Goal: Task Accomplishment & Management: Use online tool/utility

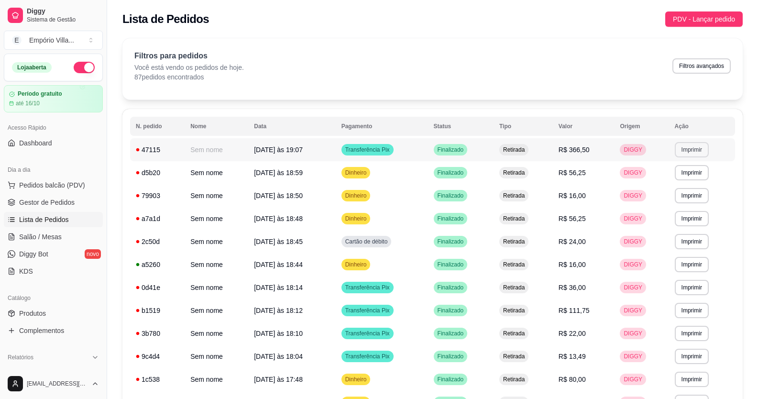
click at [693, 148] on button "Imprimir" at bounding box center [692, 149] width 34 height 15
click at [675, 184] on button "IMPRESSORA" at bounding box center [674, 183] width 67 height 15
click at [698, 154] on button "Imprimir" at bounding box center [692, 149] width 34 height 15
click at [665, 183] on button "IMPRESSORA" at bounding box center [673, 182] width 69 height 15
click at [684, 149] on button "Imprimir" at bounding box center [692, 149] width 34 height 15
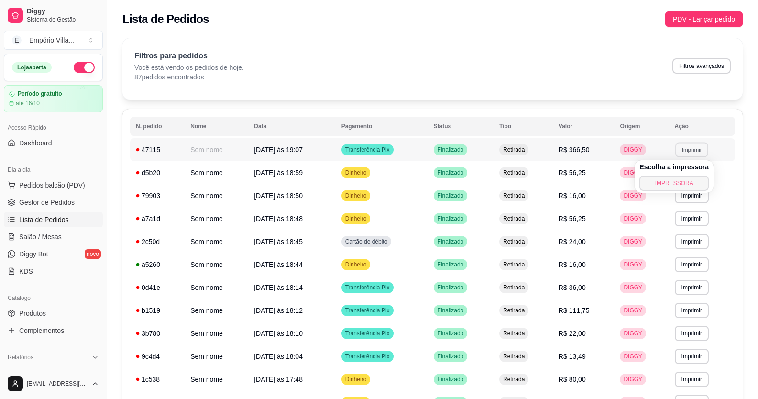
click at [669, 183] on button "IMPRESSORA" at bounding box center [673, 182] width 69 height 15
click at [702, 146] on button "Imprimir" at bounding box center [691, 149] width 33 height 15
click at [671, 179] on button "IMPRESSORA" at bounding box center [673, 182] width 69 height 15
click at [691, 152] on button "Imprimir" at bounding box center [692, 149] width 34 height 15
click at [657, 178] on button "IMPRESSORA" at bounding box center [673, 182] width 67 height 15
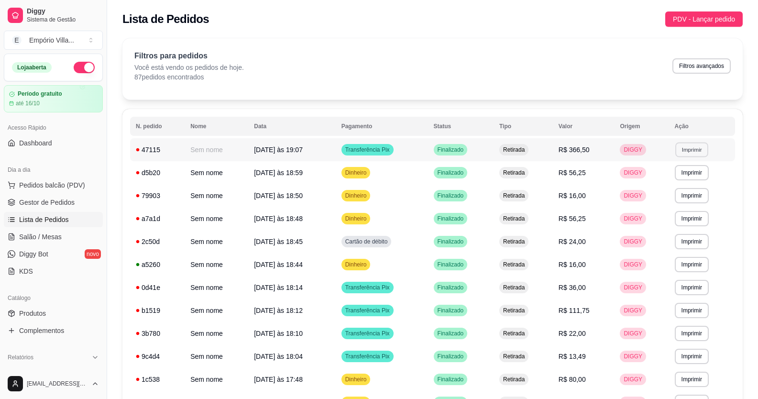
click at [678, 151] on button "Imprimir" at bounding box center [691, 149] width 33 height 15
click at [652, 183] on button "IMPRESSORA" at bounding box center [673, 182] width 69 height 15
click at [691, 149] on button "Imprimir" at bounding box center [691, 149] width 33 height 15
click at [665, 181] on button "IMPRESSORA" at bounding box center [673, 182] width 67 height 15
click at [692, 146] on button "Imprimir" at bounding box center [692, 149] width 34 height 15
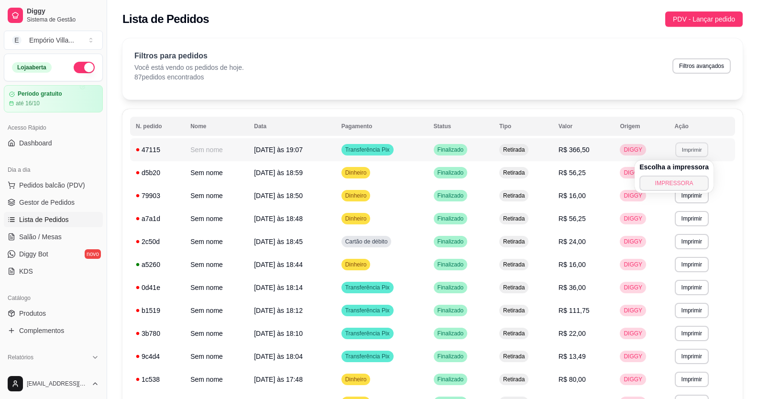
click at [668, 180] on button "IMPRESSORA" at bounding box center [673, 182] width 69 height 15
click at [692, 153] on button "Imprimir" at bounding box center [692, 149] width 34 height 15
click at [675, 184] on button "IMPRESSORA" at bounding box center [673, 182] width 69 height 15
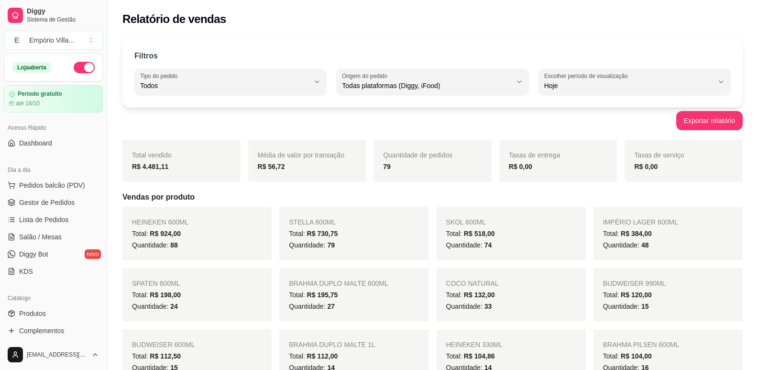
select select "ALL"
select select "0"
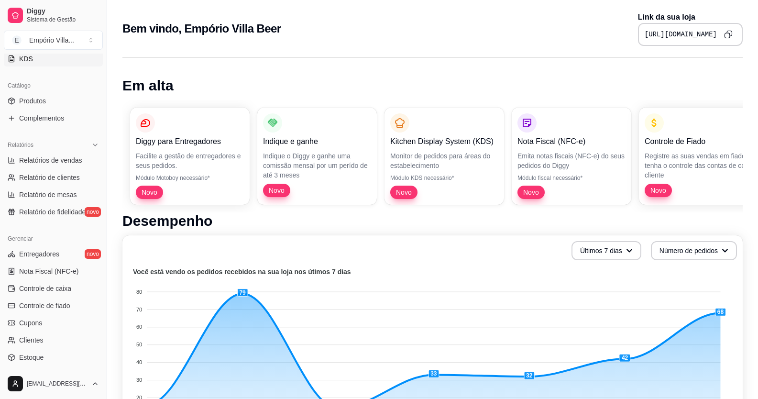
scroll to position [191, 0]
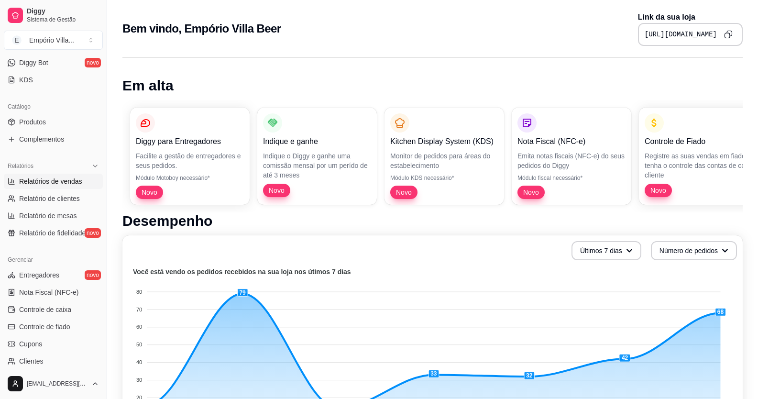
click at [58, 182] on span "Relatórios de vendas" at bounding box center [50, 181] width 63 height 10
select select "ALL"
select select "0"
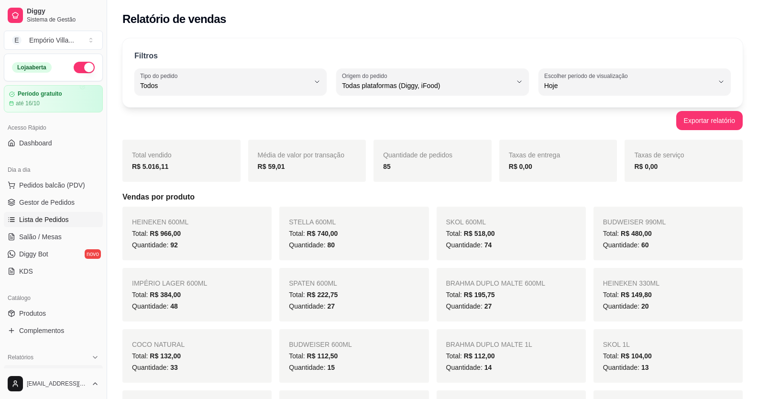
click at [64, 218] on span "Lista de Pedidos" at bounding box center [44, 220] width 50 height 10
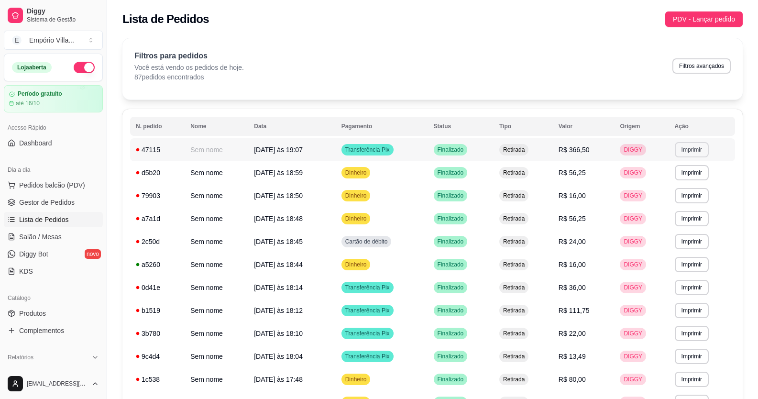
click at [689, 147] on button "Imprimir" at bounding box center [692, 149] width 34 height 15
click at [668, 177] on button "IMPRESSORA" at bounding box center [674, 183] width 69 height 15
click at [691, 147] on button "Imprimir" at bounding box center [692, 149] width 34 height 15
click at [672, 182] on button "IMPRESSORA" at bounding box center [673, 182] width 69 height 15
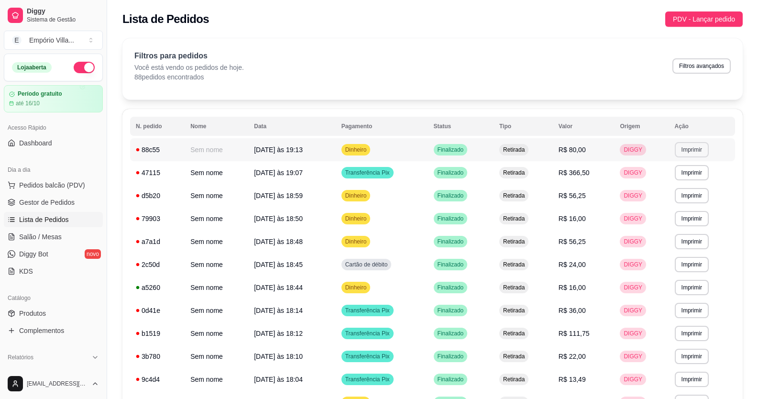
click at [699, 151] on button "Imprimir" at bounding box center [692, 149] width 34 height 15
click at [689, 176] on button "IMPRESSORA" at bounding box center [674, 183] width 67 height 15
click at [698, 153] on button "Imprimir" at bounding box center [692, 149] width 34 height 15
click at [685, 184] on button "IMPRESSORA" at bounding box center [673, 182] width 69 height 15
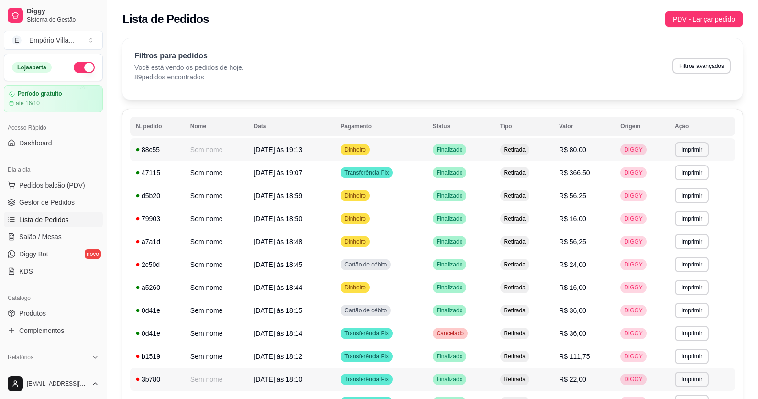
click at [239, 371] on td "Sem nome" at bounding box center [217, 379] width 64 height 23
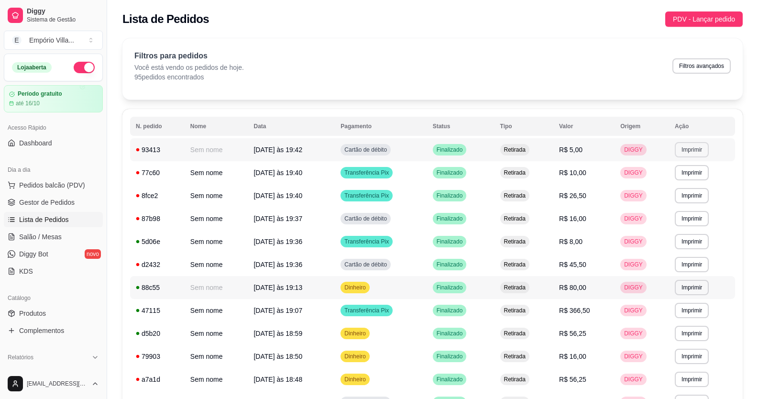
click at [684, 151] on button "Imprimir" at bounding box center [692, 149] width 34 height 15
click at [668, 183] on button "IMPRESSORA" at bounding box center [674, 183] width 69 height 15
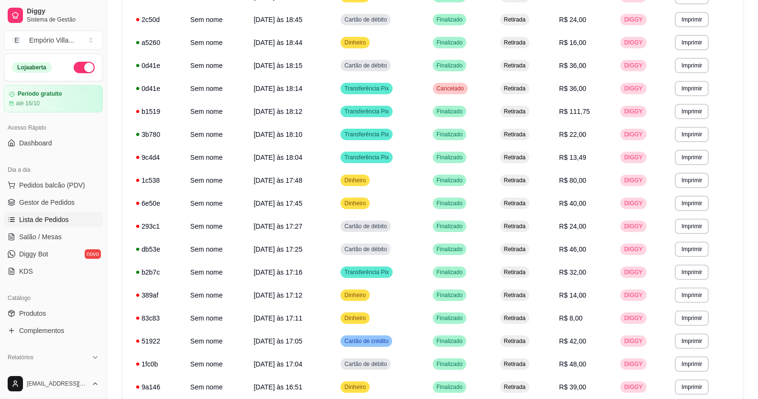
scroll to position [497, 0]
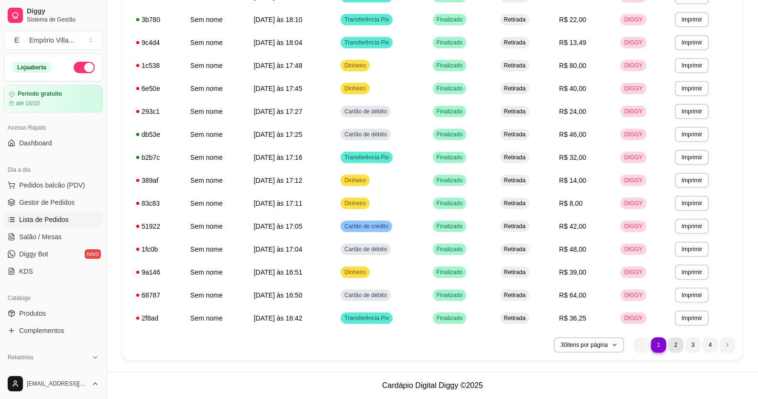
click at [676, 342] on li "2" at bounding box center [675, 344] width 15 height 15
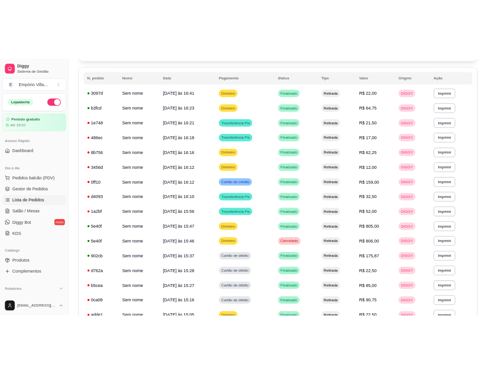
scroll to position [0, 0]
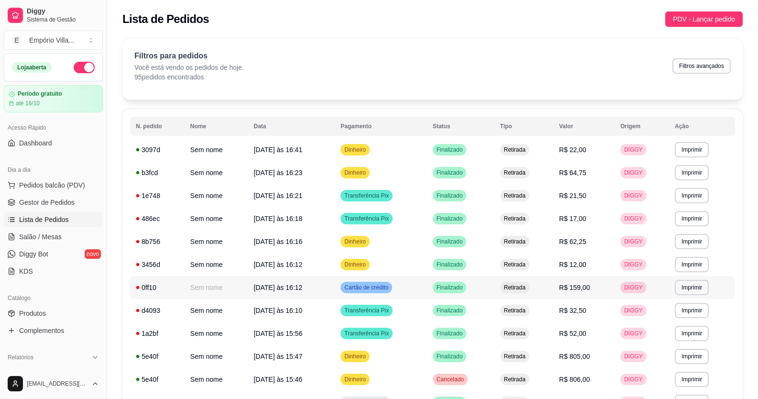
click at [719, 322] on td "**********" at bounding box center [702, 333] width 66 height 23
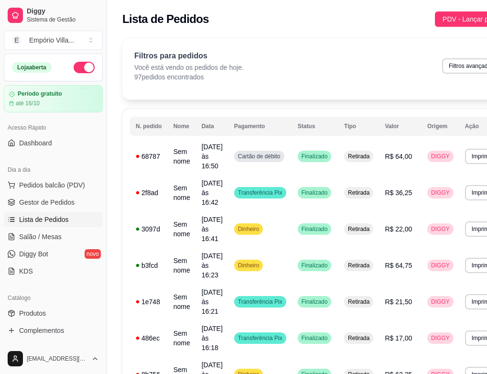
drag, startPoint x: 376, startPoint y: 31, endPoint x: 762, endPoint y: 48, distance: 386.2
click at [487, 48] on html "**********" at bounding box center [243, 187] width 487 height 374
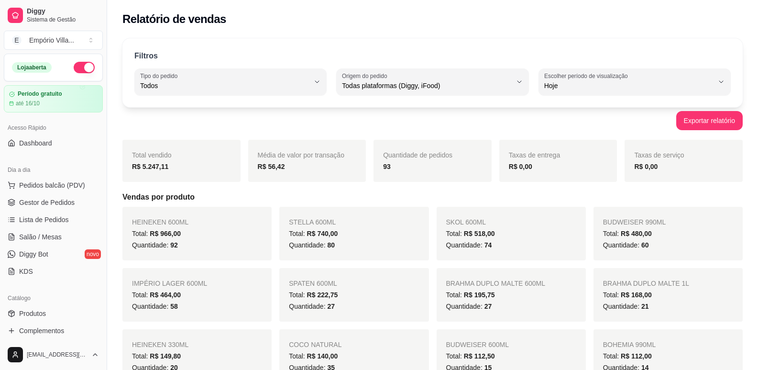
select select "ALL"
select select "0"
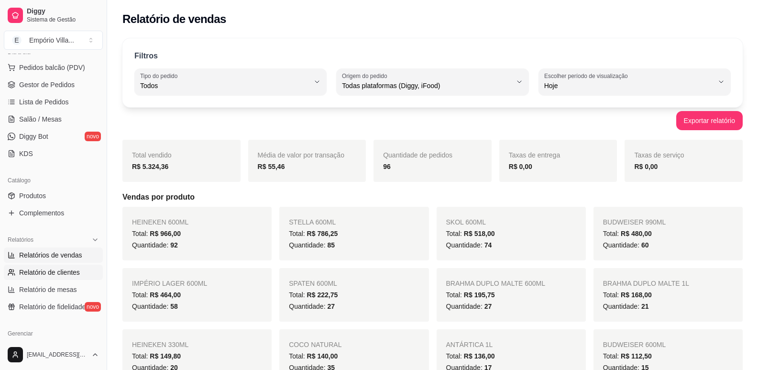
scroll to position [48, 0]
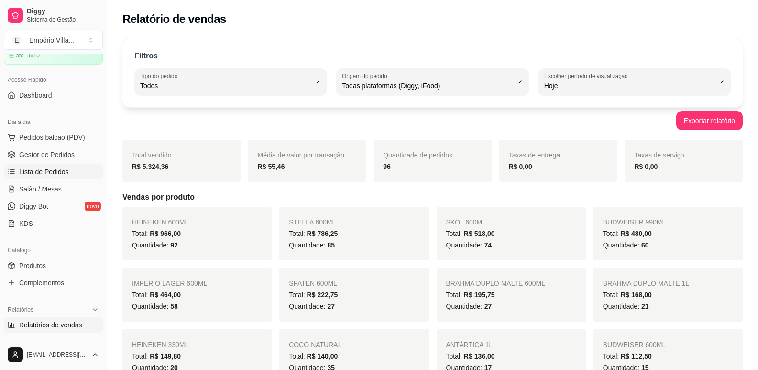
click at [39, 170] on span "Lista de Pedidos" at bounding box center [44, 172] width 50 height 10
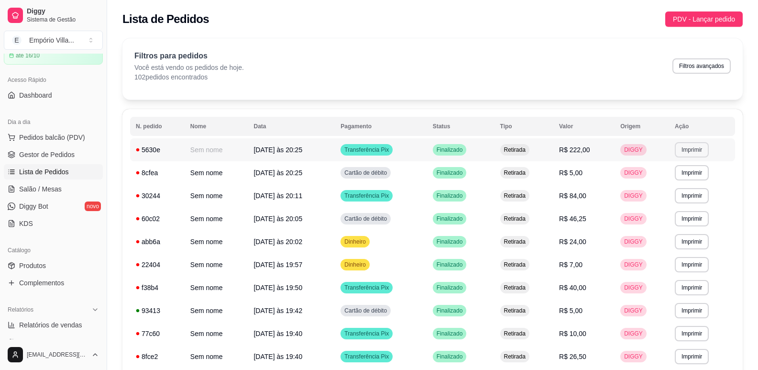
click at [695, 153] on button "Imprimir" at bounding box center [692, 149] width 34 height 15
click at [674, 184] on button "IMPRESSORA" at bounding box center [674, 183] width 67 height 15
